Goal: Information Seeking & Learning: Learn about a topic

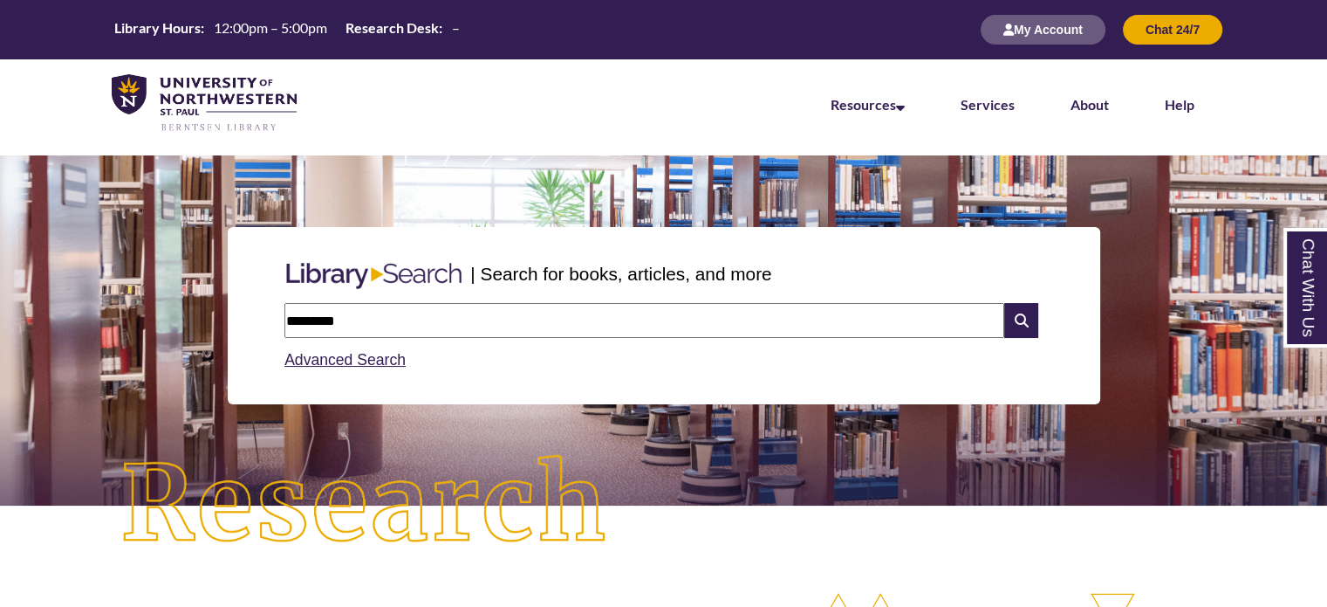
scroll to position [9, 8]
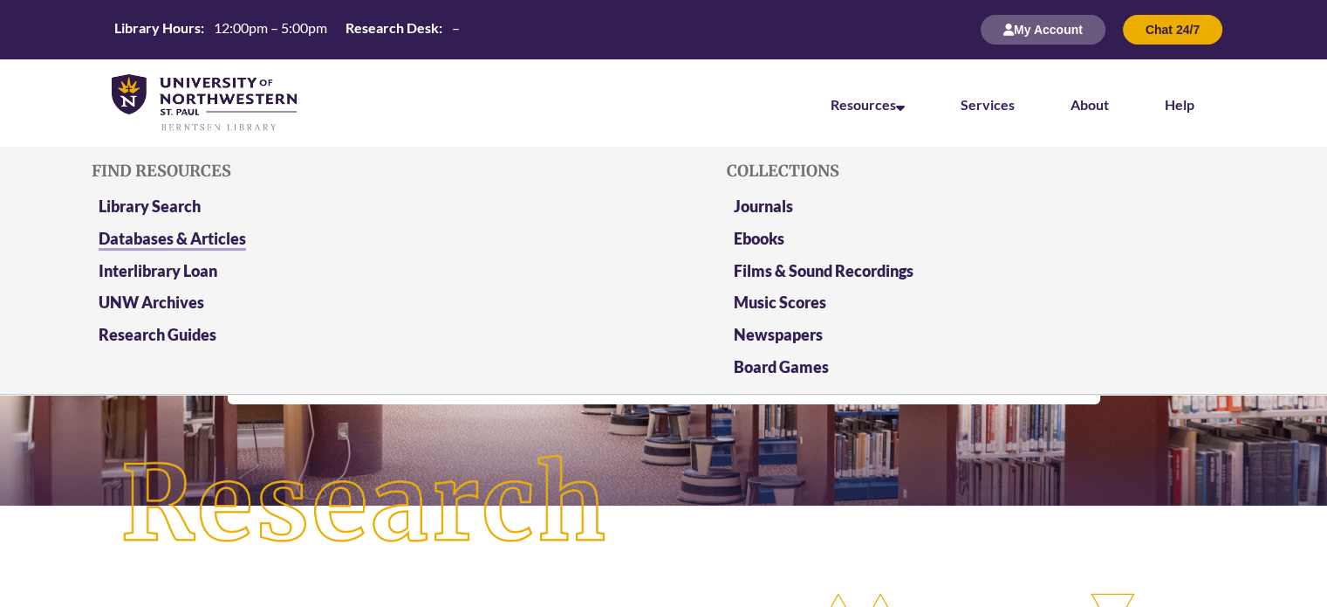
type input "********"
click at [146, 231] on link "Databases & Articles" at bounding box center [172, 240] width 147 height 22
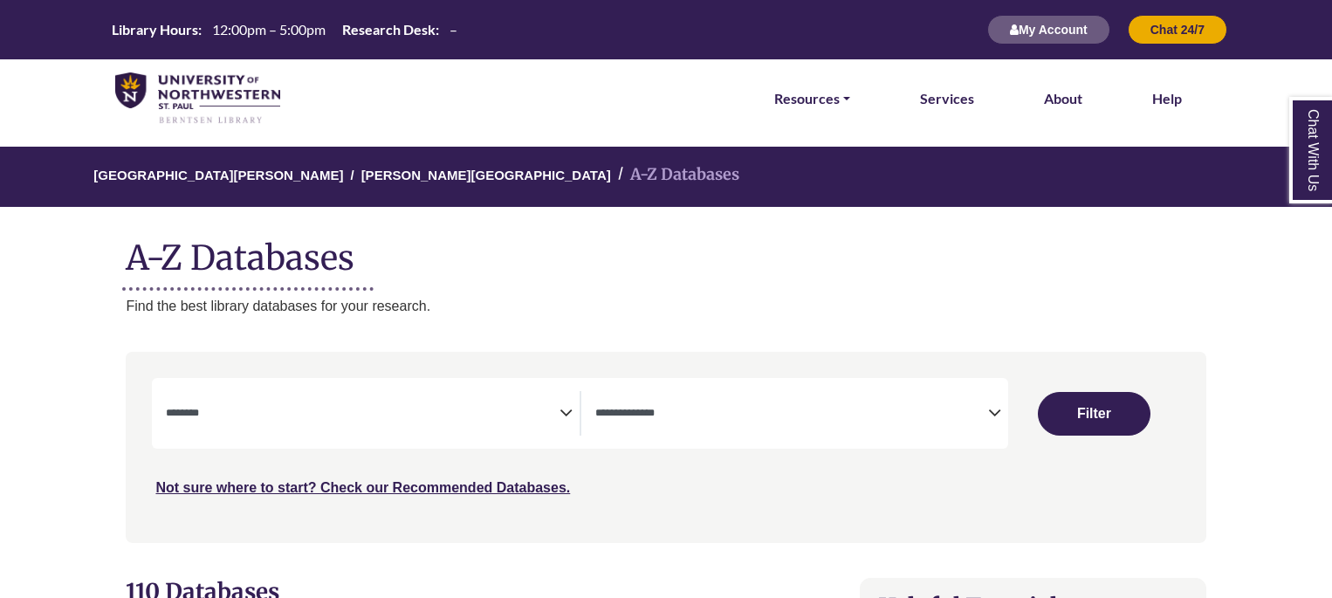
select select "Database Subject Filter"
select select "Database Types Filter"
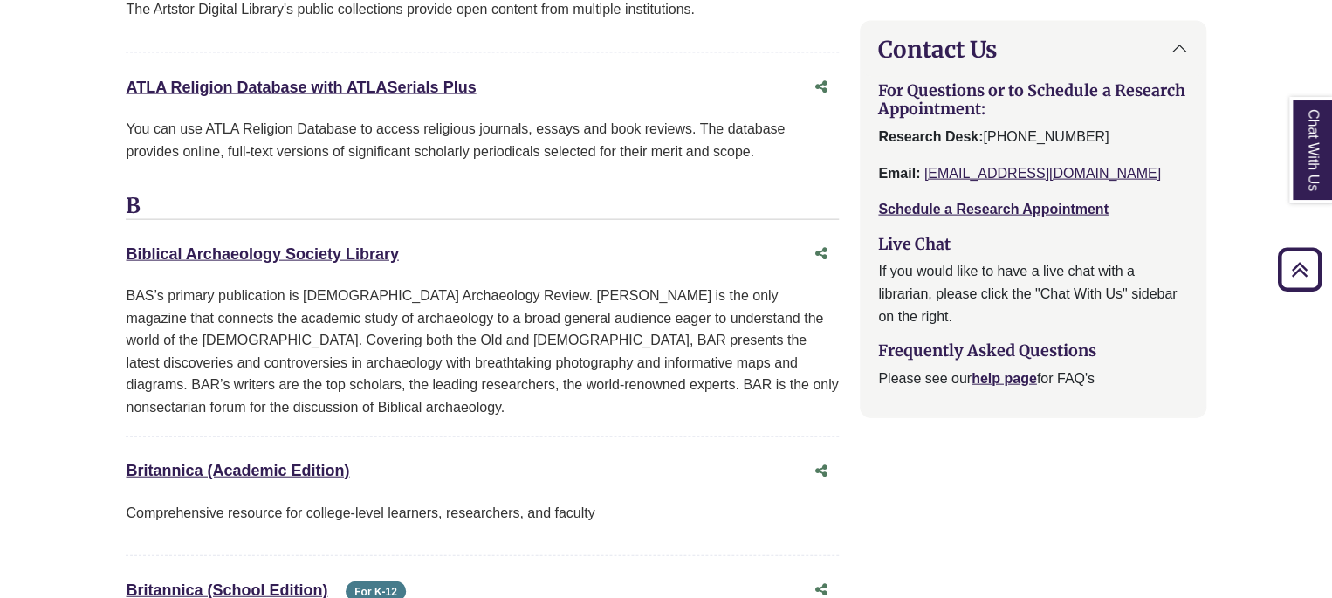
scroll to position [1658, 0]
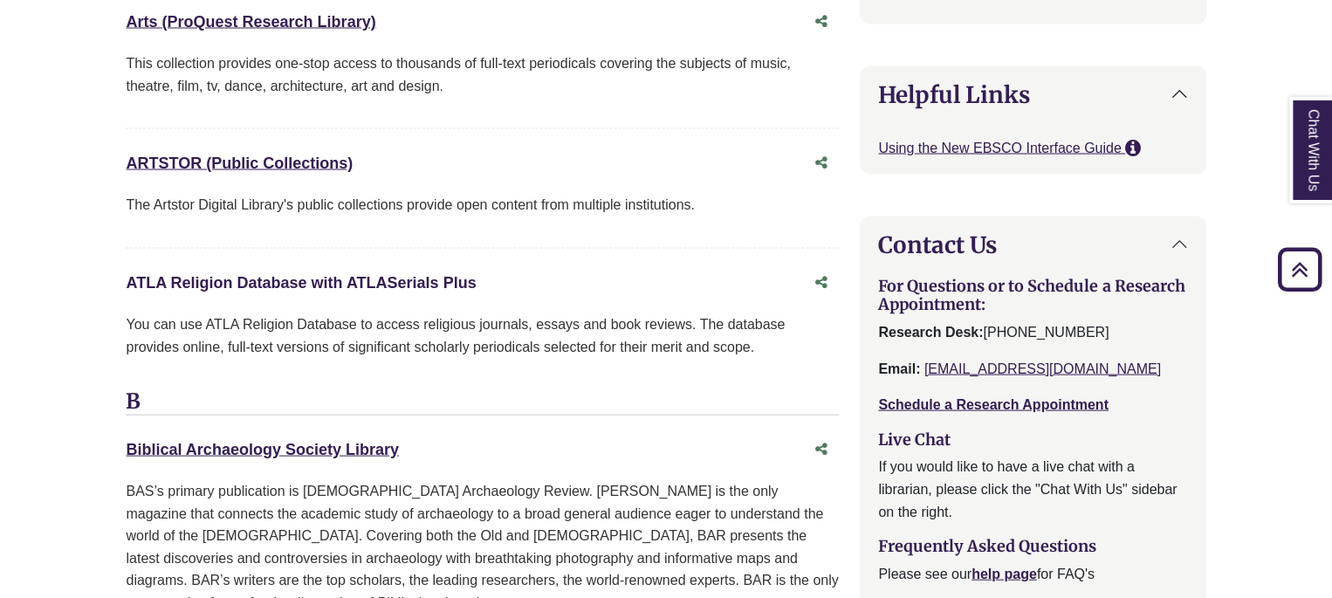
click at [193, 278] on link "ATLA Religion Database with ATLASerials Plus This link opens in a new window" at bounding box center [301, 281] width 350 height 17
